Goal: Task Accomplishment & Management: Complete application form

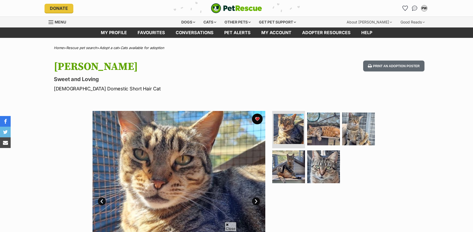
scroll to position [71, 0]
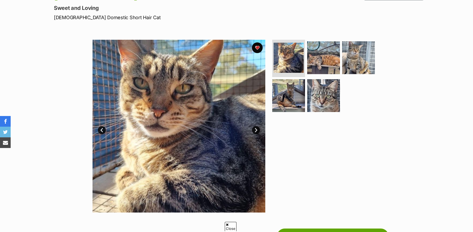
click at [102, 131] on link "Prev" at bounding box center [102, 130] width 8 height 8
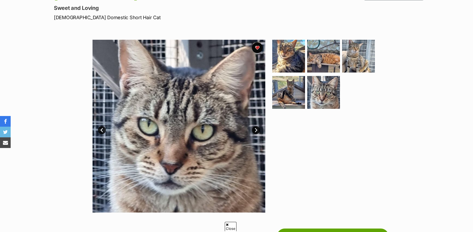
click at [102, 131] on link "Prev" at bounding box center [102, 130] width 8 height 8
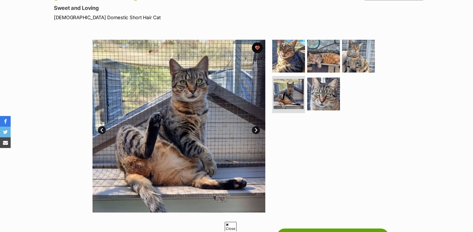
click at [102, 131] on link "Prev" at bounding box center [102, 130] width 8 height 8
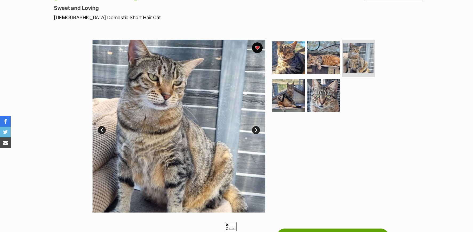
click at [102, 131] on link "Prev" at bounding box center [102, 130] width 8 height 8
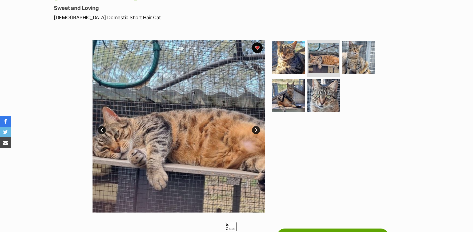
click at [102, 131] on link "Prev" at bounding box center [102, 130] width 8 height 8
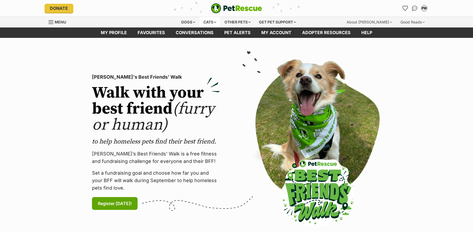
click at [209, 22] on div "Cats" at bounding box center [210, 22] width 20 height 11
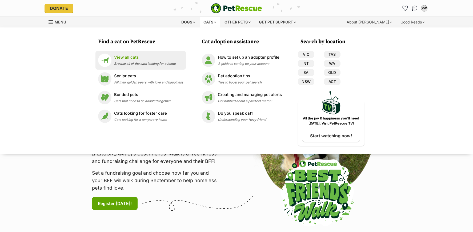
click at [121, 58] on p "View all cats" at bounding box center [145, 57] width 62 height 6
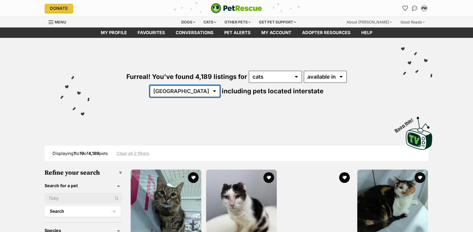
click at [220, 85] on select "Australia ACT NSW NT QLD SA TAS VIC WA" at bounding box center [185, 91] width 71 height 12
select select "QLD"
click at [220, 85] on select "Australia ACT NSW NT QLD SA TAS VIC WA" at bounding box center [185, 91] width 71 height 12
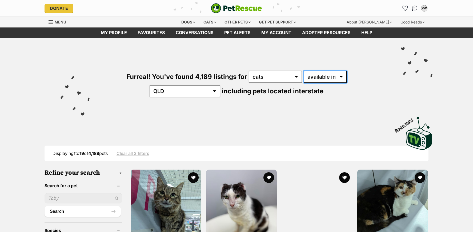
click at [322, 78] on select "available in located in" at bounding box center [325, 77] width 43 height 12
select select "disabled"
click at [304, 71] on select "available in located in" at bounding box center [325, 77] width 43 height 12
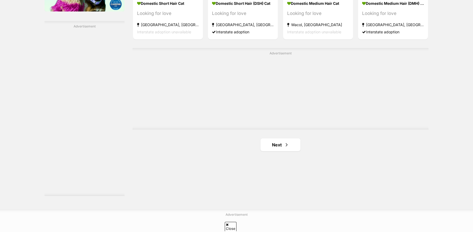
scroll to position [995, 0]
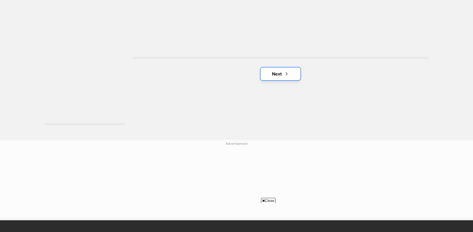
click at [277, 77] on link "Next" at bounding box center [281, 73] width 40 height 13
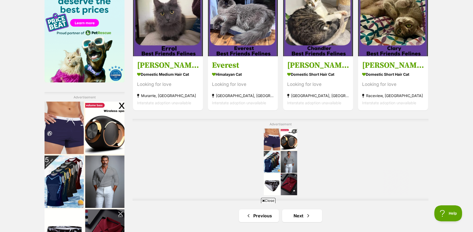
scroll to position [925, 0]
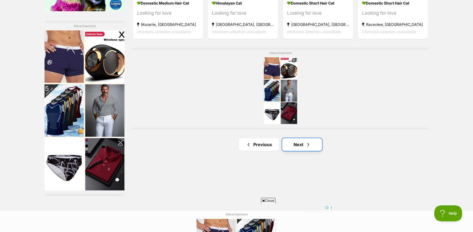
click at [301, 145] on link "Next" at bounding box center [302, 144] width 40 height 13
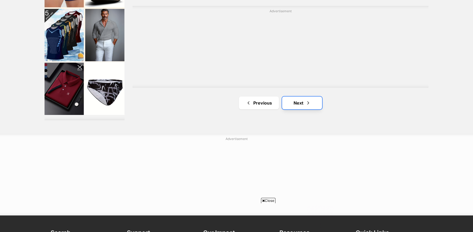
click at [300, 103] on link "Next" at bounding box center [302, 103] width 40 height 13
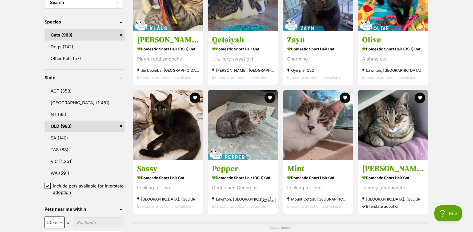
click at [48, 185] on icon at bounding box center [48, 186] width 4 height 4
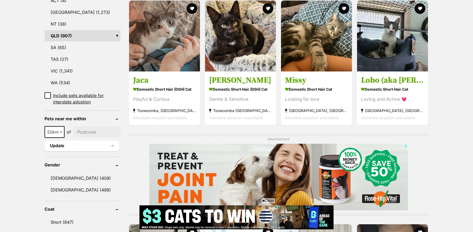
click at [105, 132] on input"] "postcode" at bounding box center [96, 132] width 47 height 10
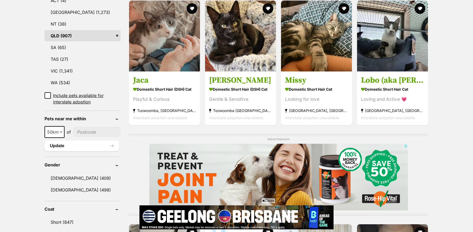
type input"] "4650"
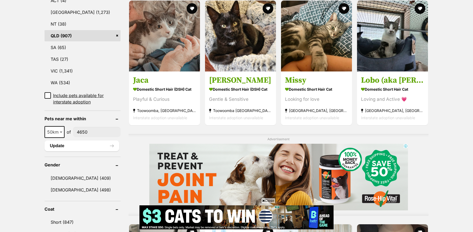
click at [62, 132] on b at bounding box center [61, 133] width 3 height 2
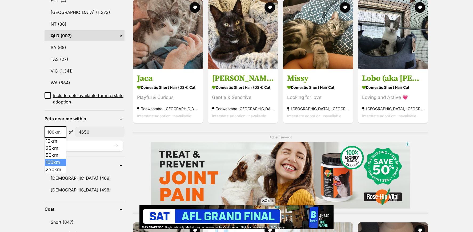
click at [53, 133] on span "100km" at bounding box center [55, 131] width 21 height 7
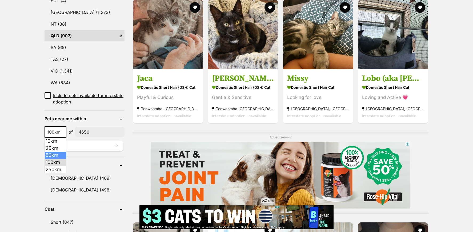
select select "50"
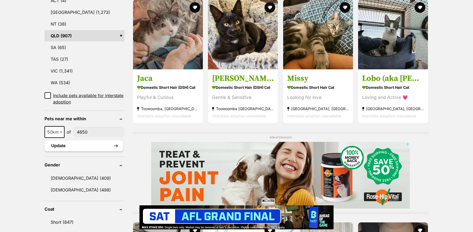
click at [57, 145] on button "Update" at bounding box center [84, 146] width 79 height 11
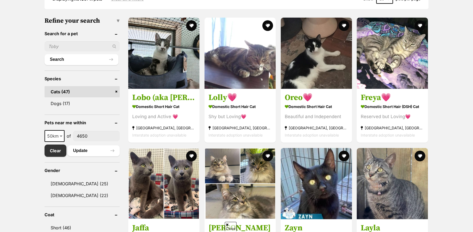
scroll to position [213, 0]
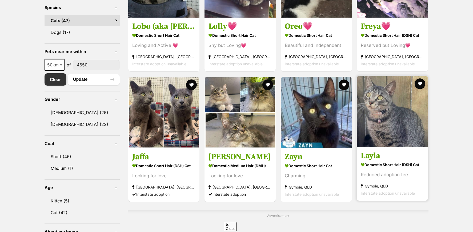
click at [390, 122] on img at bounding box center [392, 111] width 71 height 71
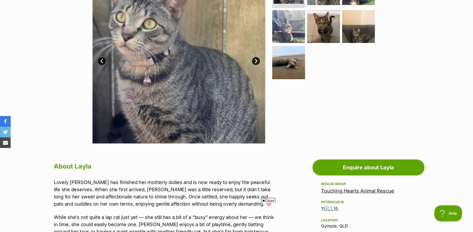
scroll to position [69, 0]
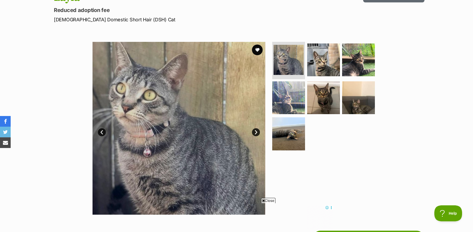
click at [101, 134] on link "Prev" at bounding box center [102, 132] width 8 height 8
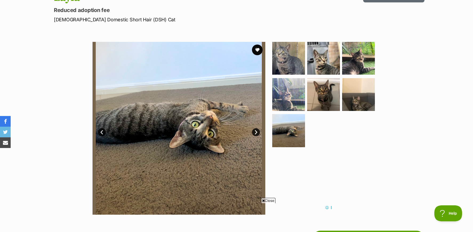
click at [101, 134] on link "Prev" at bounding box center [102, 132] width 8 height 8
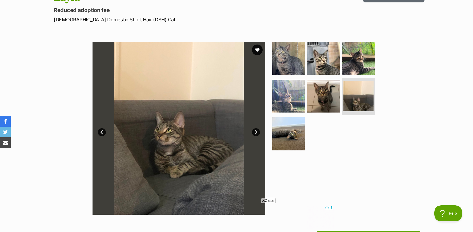
click at [101, 134] on link "Prev" at bounding box center [102, 132] width 8 height 8
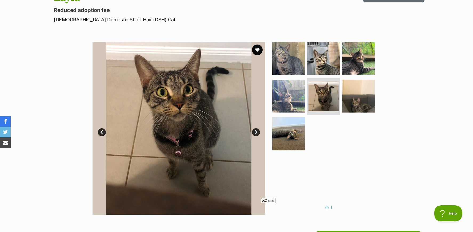
click at [101, 134] on link "Prev" at bounding box center [102, 132] width 8 height 8
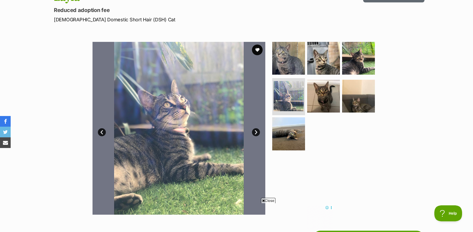
click at [101, 134] on link "Prev" at bounding box center [102, 132] width 8 height 8
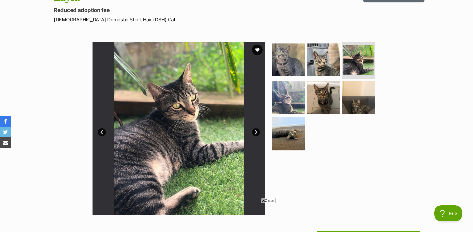
scroll to position [0, 0]
click at [101, 134] on link "Prev" at bounding box center [102, 132] width 8 height 8
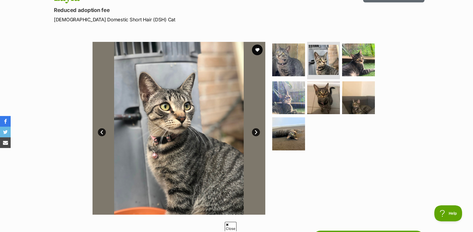
click at [101, 133] on link "Prev" at bounding box center [102, 132] width 8 height 8
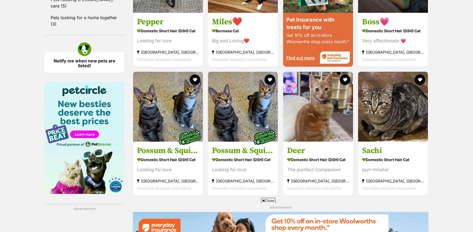
scroll to position [563, 0]
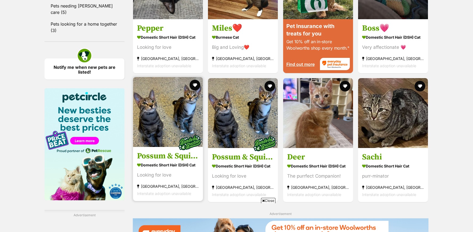
click at [157, 121] on img at bounding box center [168, 112] width 70 height 70
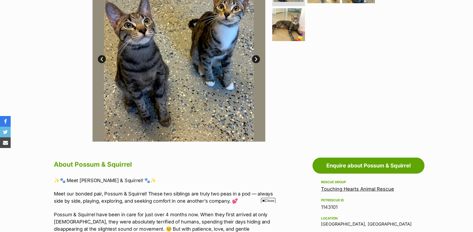
scroll to position [71, 0]
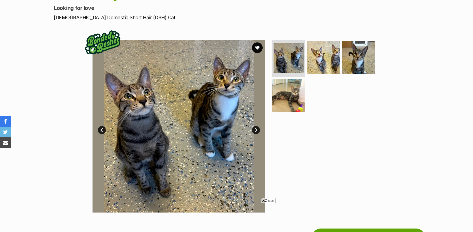
click at [101, 131] on link "Prev" at bounding box center [102, 130] width 8 height 8
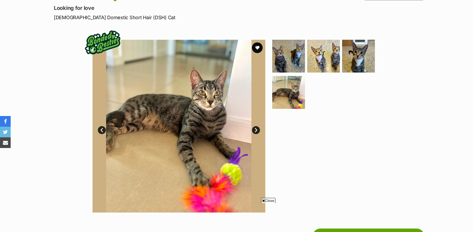
click at [101, 131] on link "Prev" at bounding box center [102, 130] width 8 height 8
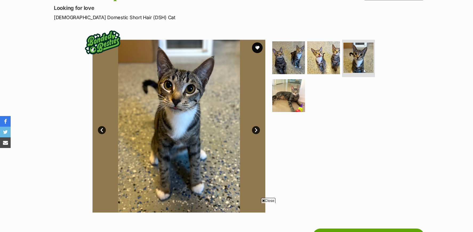
click at [101, 131] on link "Prev" at bounding box center [102, 130] width 8 height 8
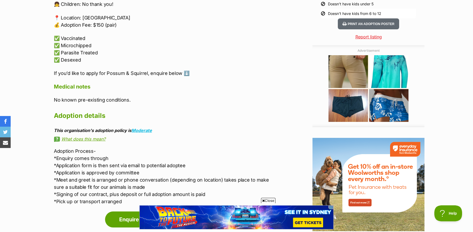
scroll to position [640, 0]
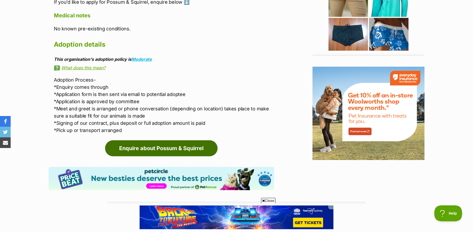
click at [160, 149] on link "Enquire about Possum & Squirrel" at bounding box center [161, 148] width 113 height 16
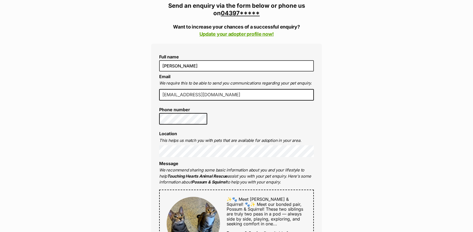
scroll to position [142, 0]
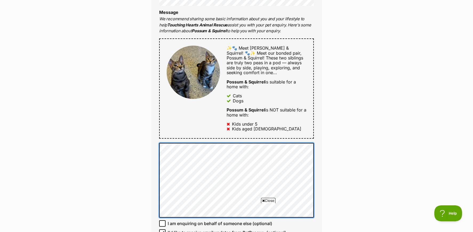
scroll to position [0, 0]
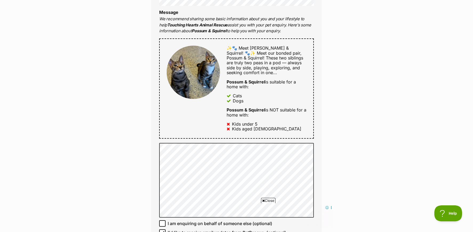
click at [269, 201] on span "Close" at bounding box center [268, 200] width 14 height 5
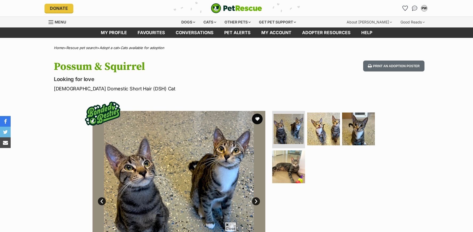
scroll to position [639, 0]
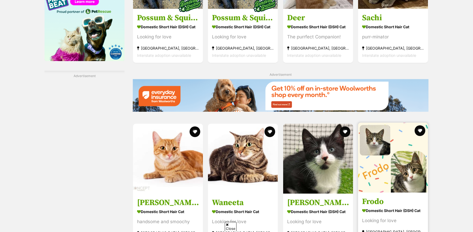
click at [400, 184] on img at bounding box center [393, 158] width 70 height 70
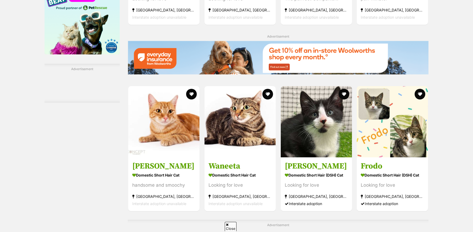
scroll to position [773, 0]
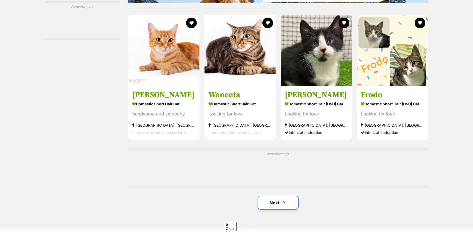
click at [272, 204] on link "Next" at bounding box center [278, 202] width 40 height 13
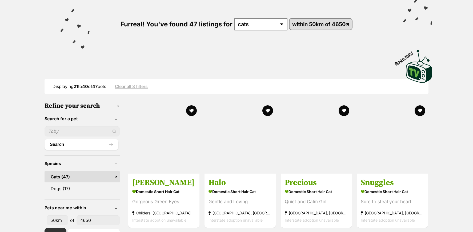
scroll to position [71, 0]
